Goal: Task Accomplishment & Management: Use online tool/utility

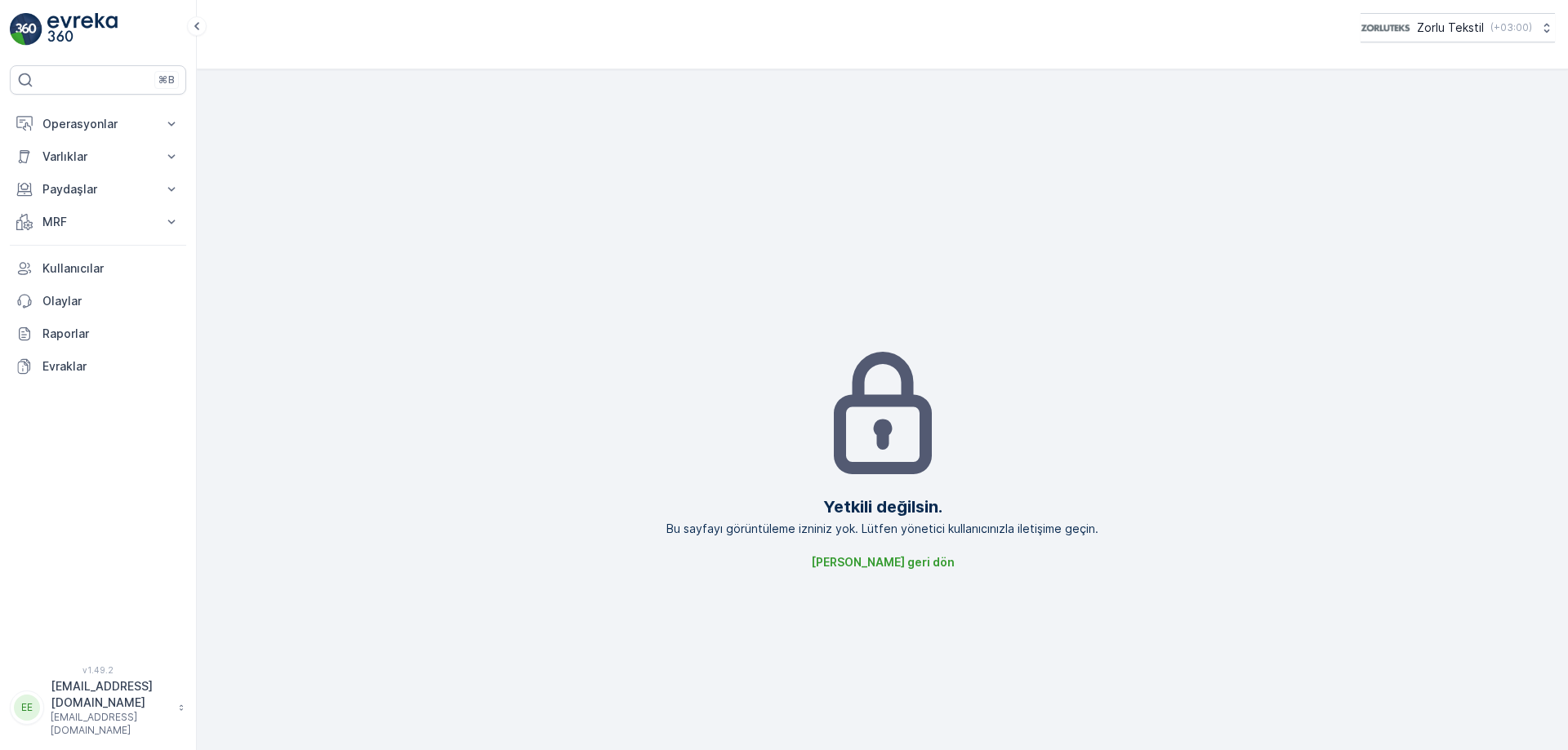
click at [114, 729] on p "[EMAIL_ADDRESS][DOMAIN_NAME]" at bounding box center [110, 724] width 119 height 26
click at [93, 679] on div "Çıkış Yap" at bounding box center [98, 681] width 170 height 23
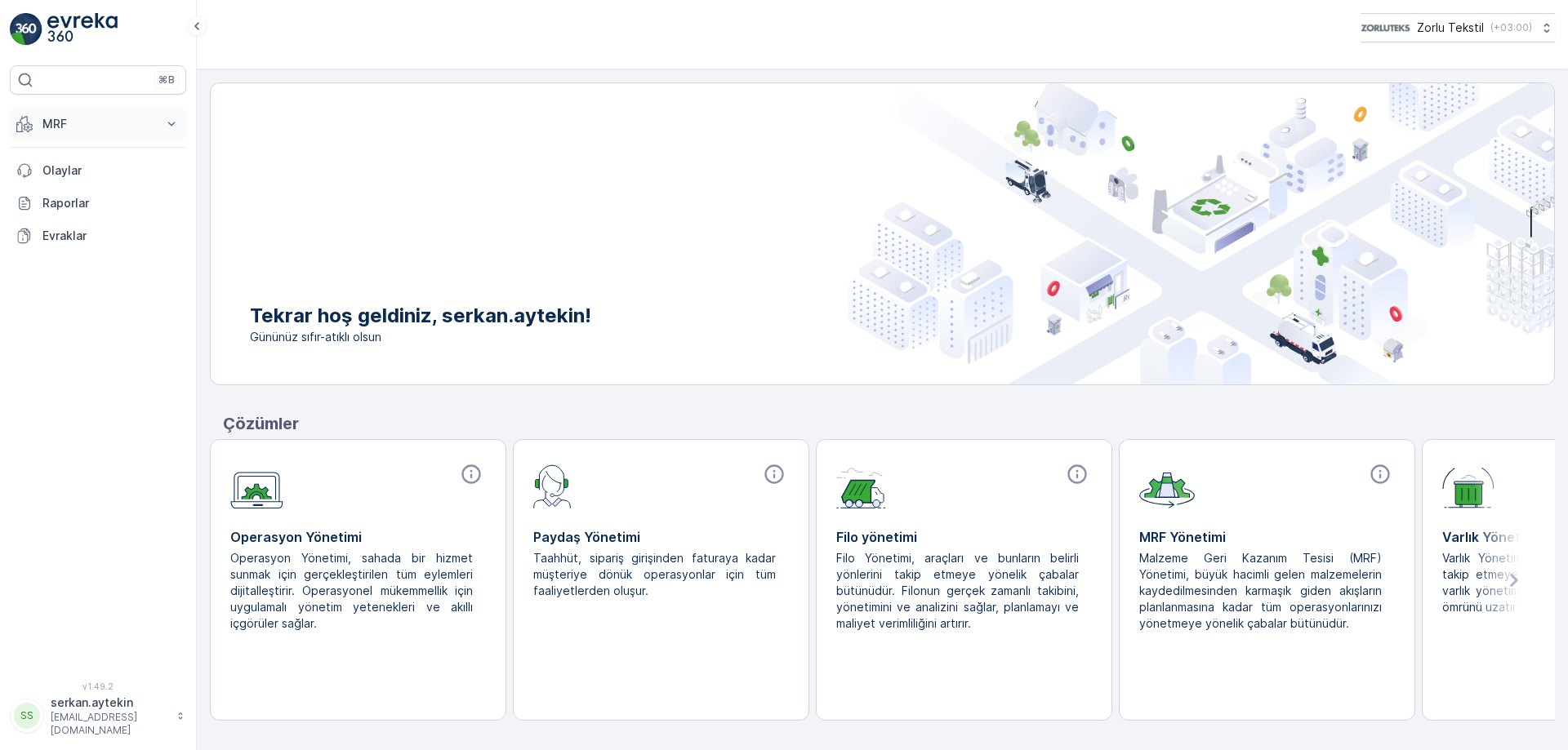
click at [64, 126] on p "MRF" at bounding box center [98, 123] width 111 height 16
click at [70, 199] on p "Parseller" at bounding box center [65, 197] width 48 height 16
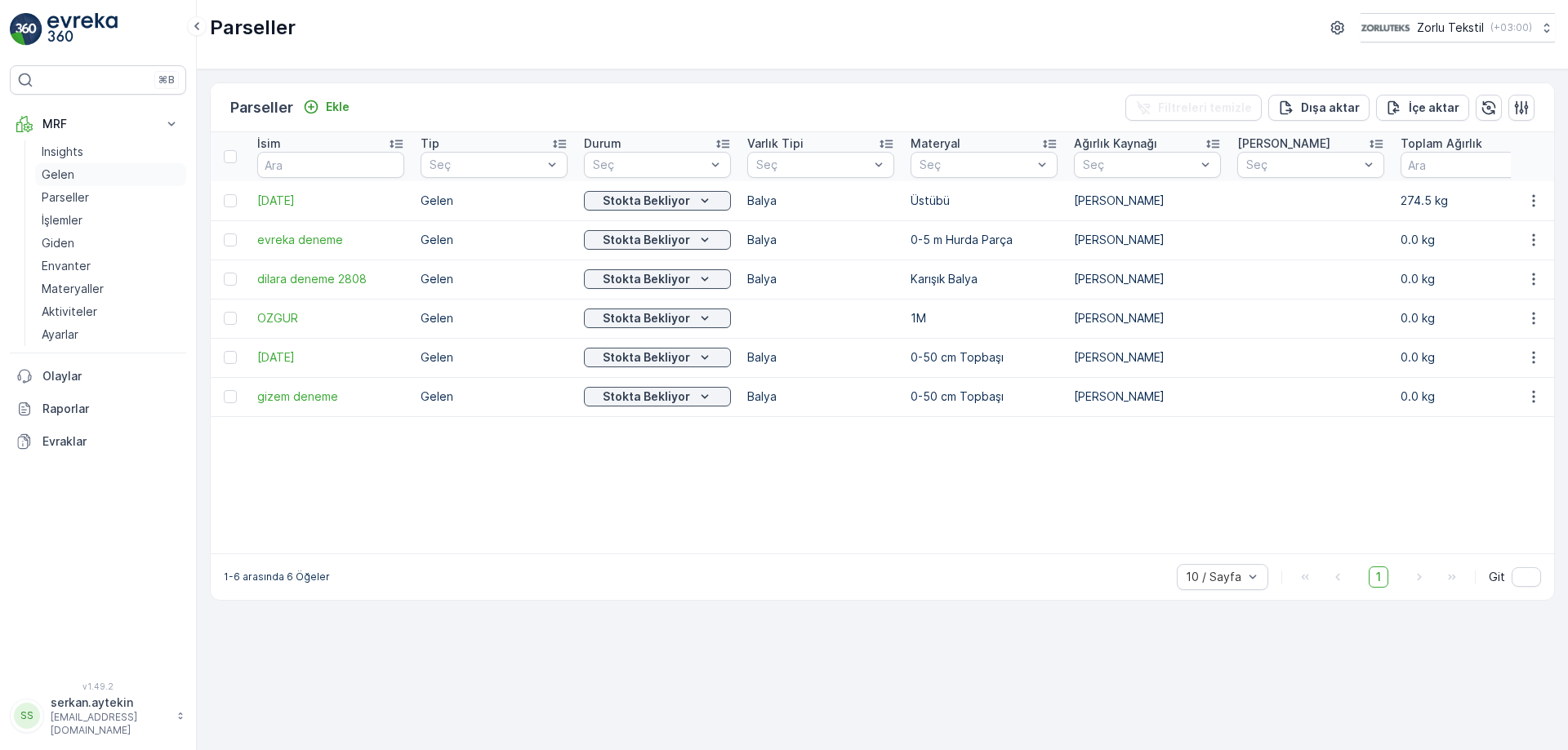
click at [59, 175] on p "Gelen" at bounding box center [58, 174] width 32 height 16
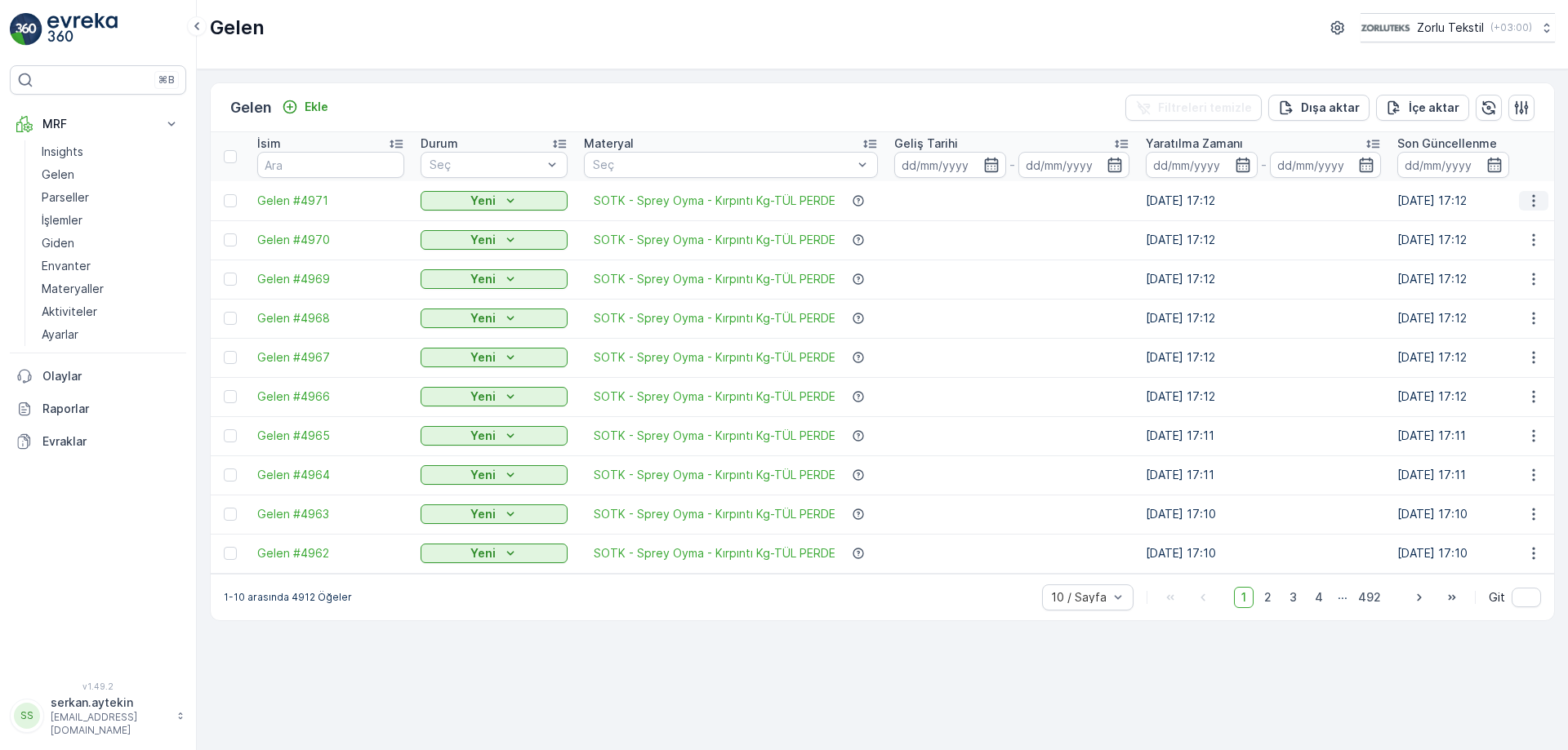
click at [1538, 198] on icon "button" at bounding box center [1533, 200] width 16 height 16
click at [1463, 314] on span "QR'ı yazdır" at bounding box center [1459, 316] width 58 height 16
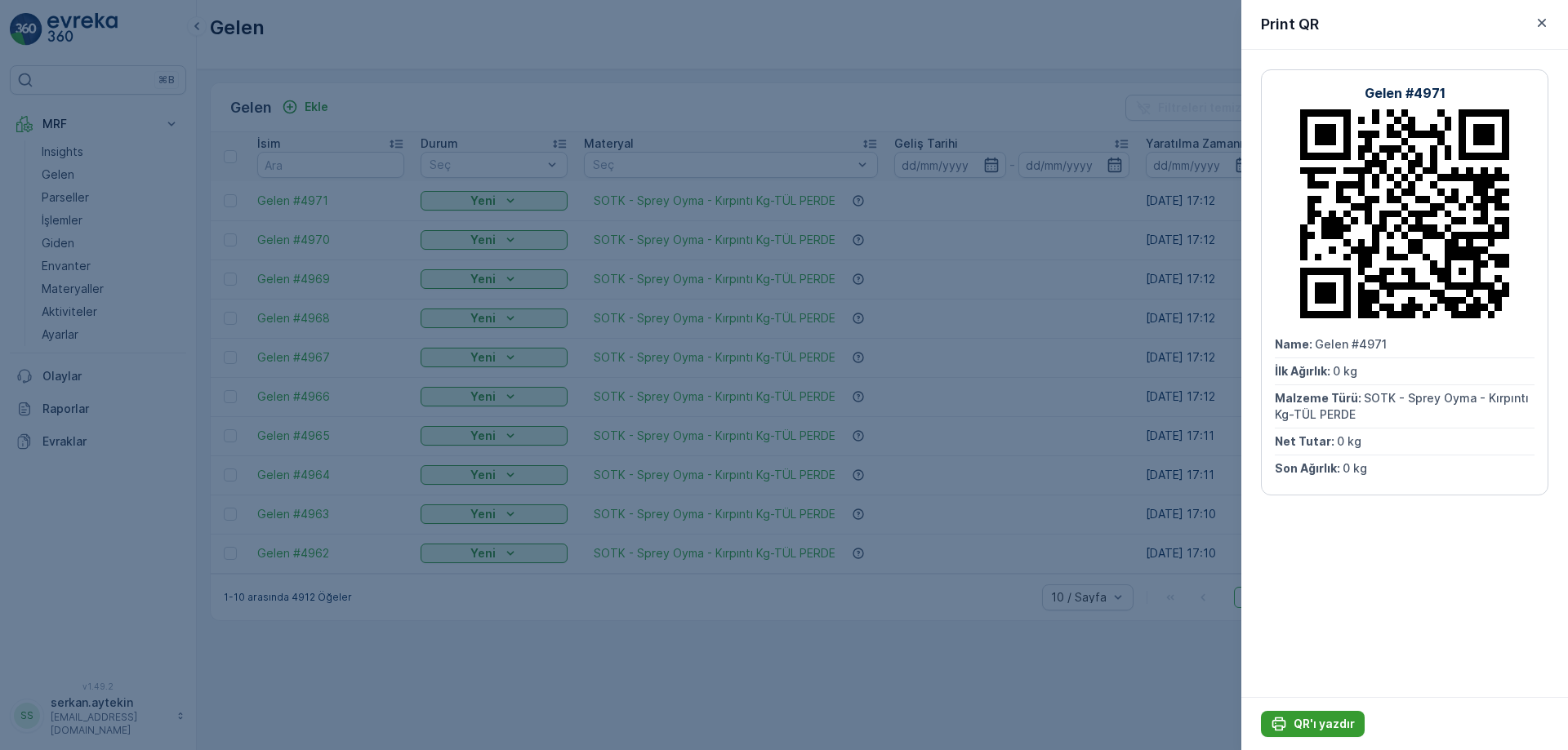
click at [1305, 722] on p "QR'ı yazdır" at bounding box center [1324, 724] width 61 height 16
click at [1341, 721] on p "QR'ı yazdır" at bounding box center [1324, 724] width 61 height 16
click at [1380, 618] on div "Gelen #4971 Name : Gelen #4971 İlk Ağırlık : 0 kg Malzeme Türü : SOTK - Sprey O…" at bounding box center [1404, 374] width 326 height 647
click at [1330, 732] on button "QR'ı yazdır" at bounding box center [1312, 724] width 104 height 26
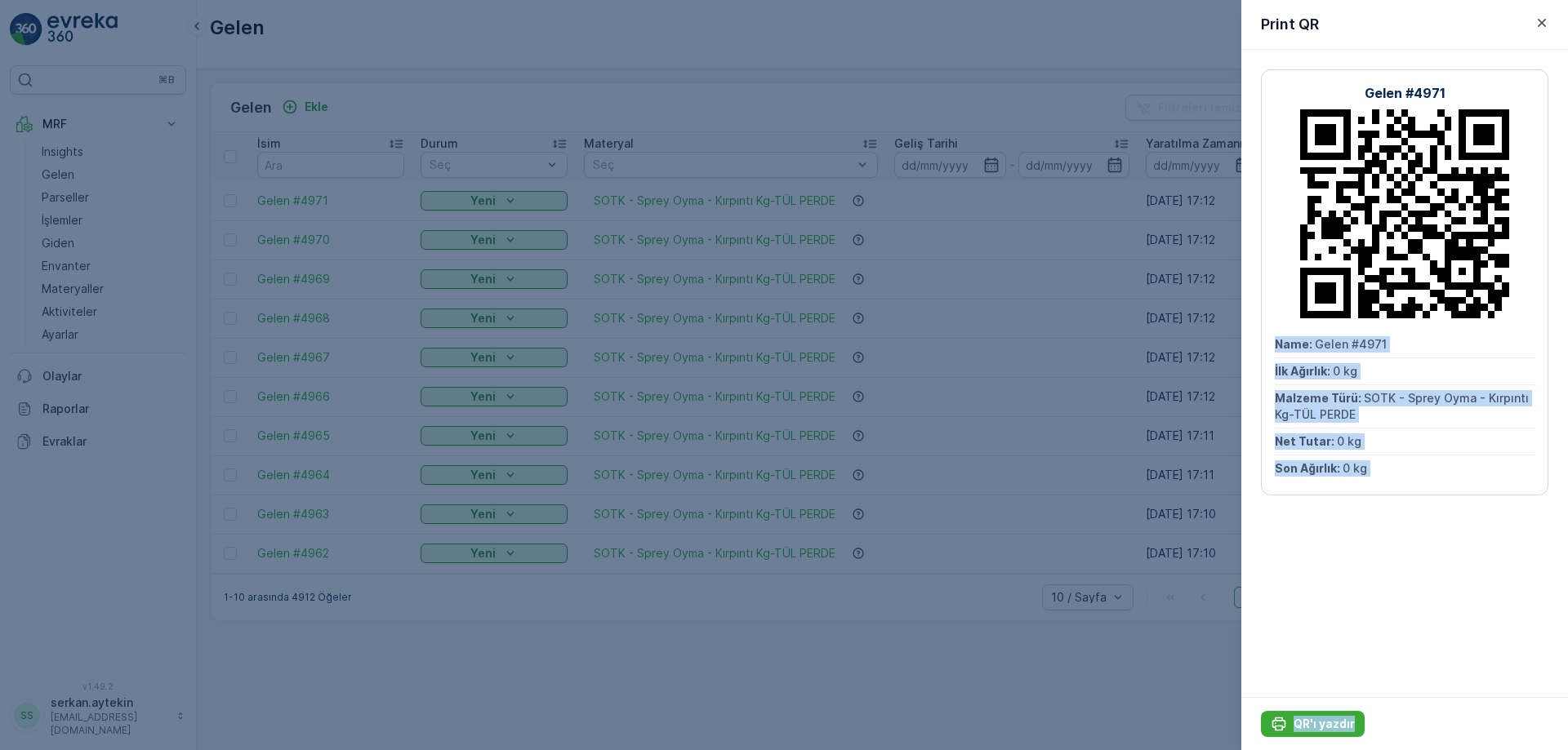
drag, startPoint x: 1344, startPoint y: 262, endPoint x: 1325, endPoint y: 252, distance: 21.5
click at [1325, 252] on icon at bounding box center [1405, 214] width 209 height 209
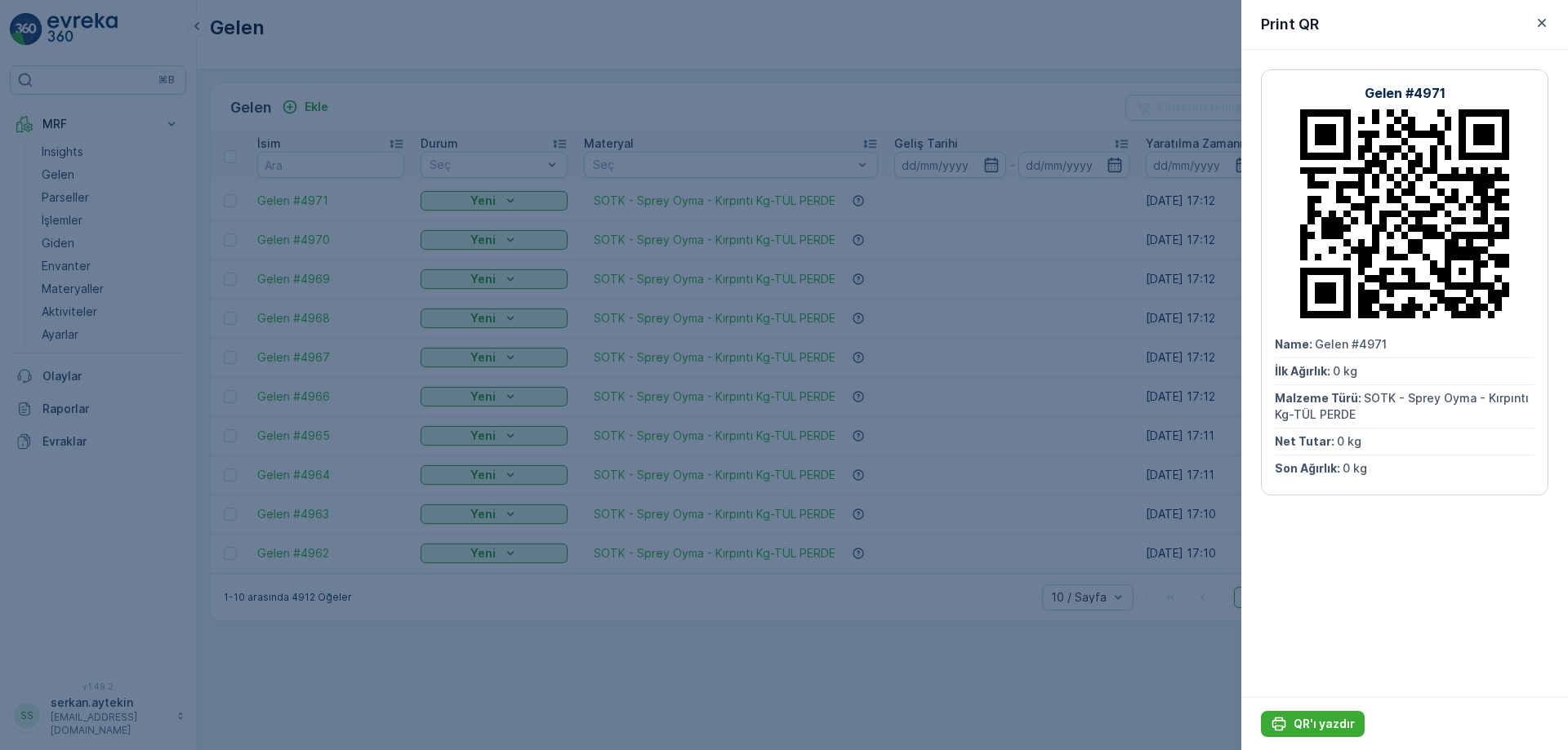
click at [1367, 306] on icon at bounding box center [1405, 214] width 209 height 209
